Goal: Find specific page/section: Find specific page/section

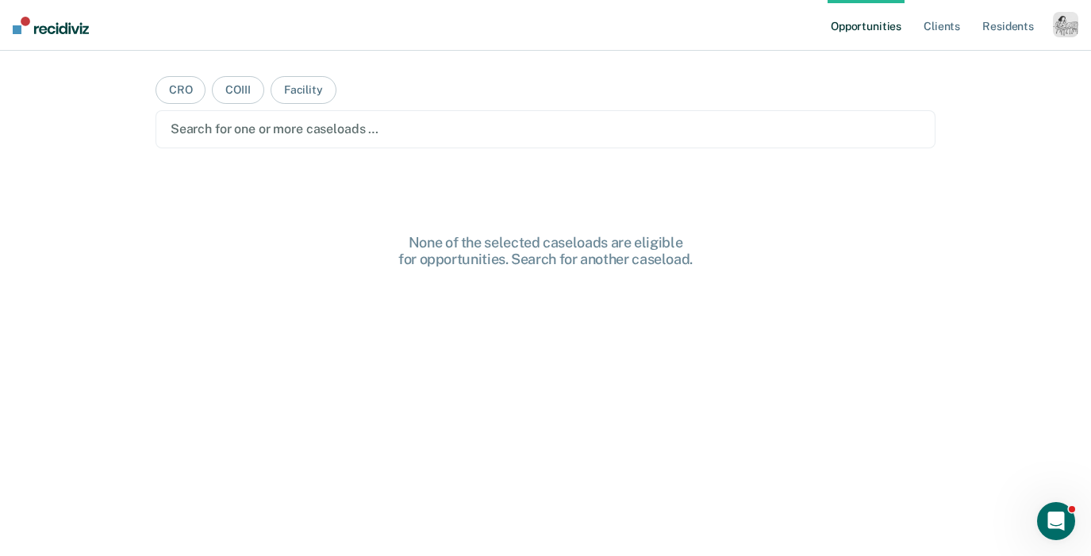
click at [1066, 24] on div "button" at bounding box center [1065, 24] width 25 height 25
click at [954, 71] on link "Profile" at bounding box center [1002, 64] width 128 height 13
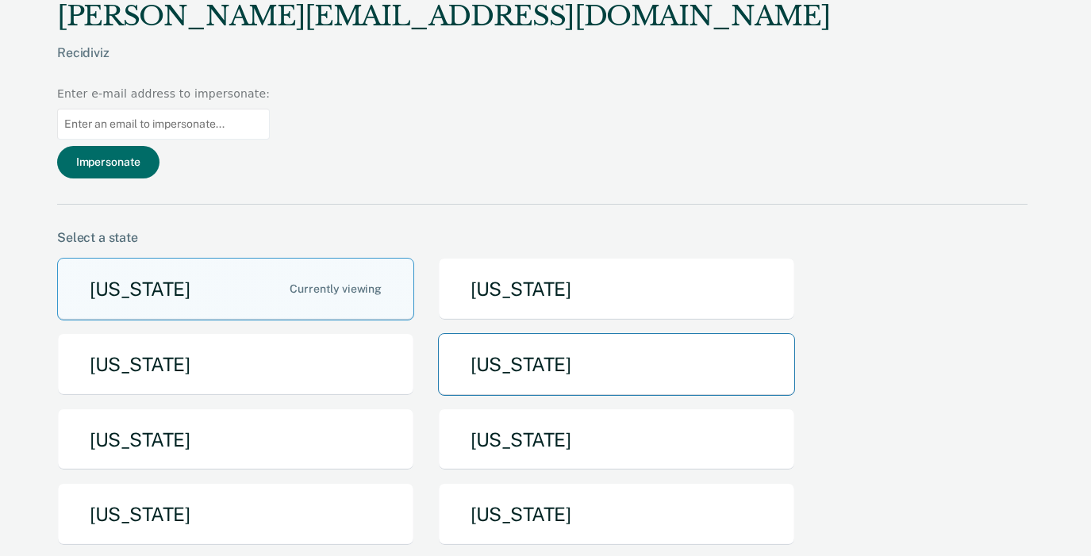
click at [549, 333] on button "[US_STATE]" at bounding box center [616, 364] width 357 height 63
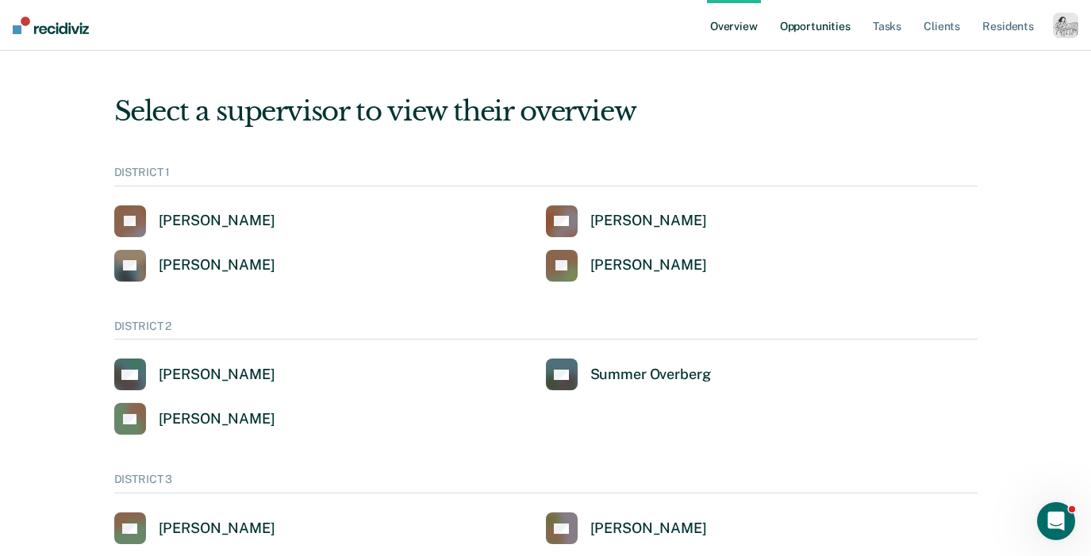
click at [808, 24] on link "Opportunities" at bounding box center [815, 25] width 77 height 51
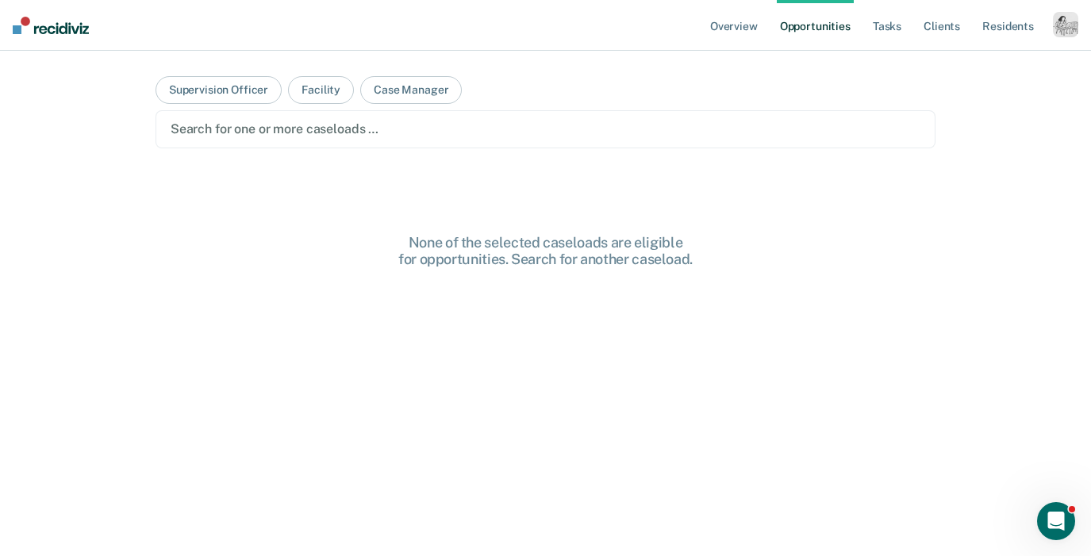
click at [382, 128] on div at bounding box center [546, 129] width 750 height 18
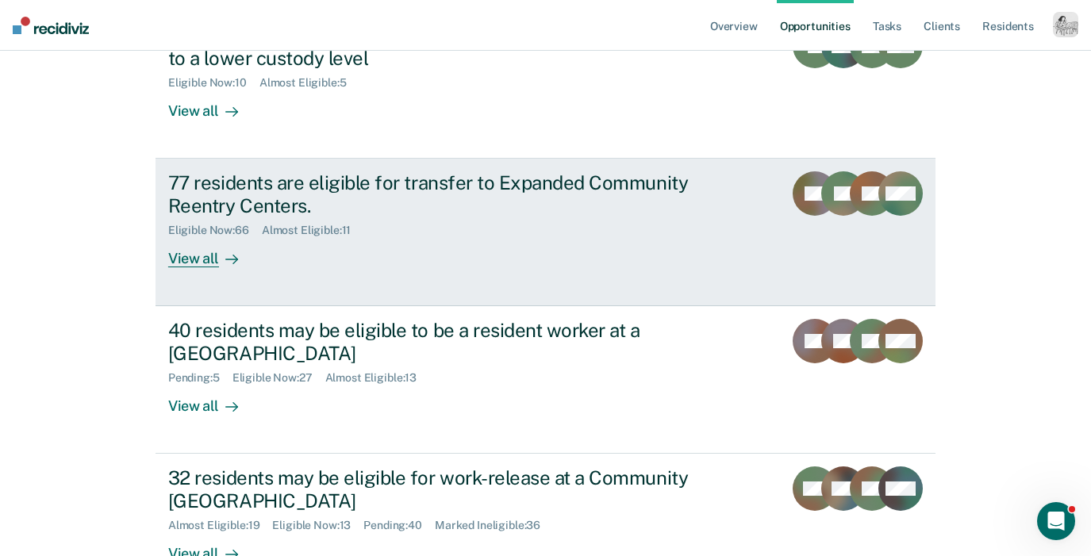
scroll to position [294, 0]
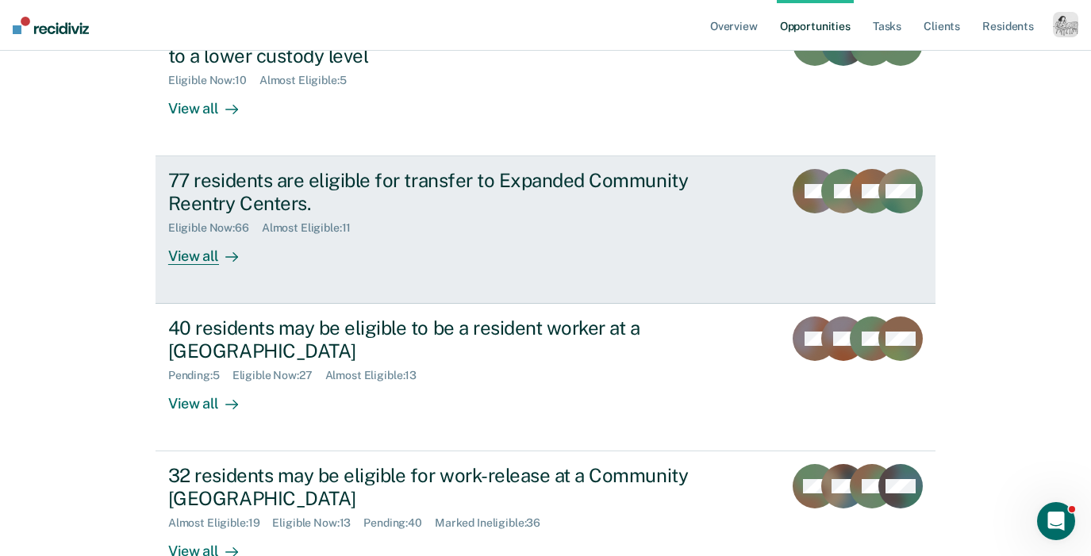
click at [210, 236] on link "77 residents are eligible for transfer to Expanded Community Reentry Centers. E…" at bounding box center [546, 230] width 780 height 148
